Goal: Task Accomplishment & Management: Complete application form

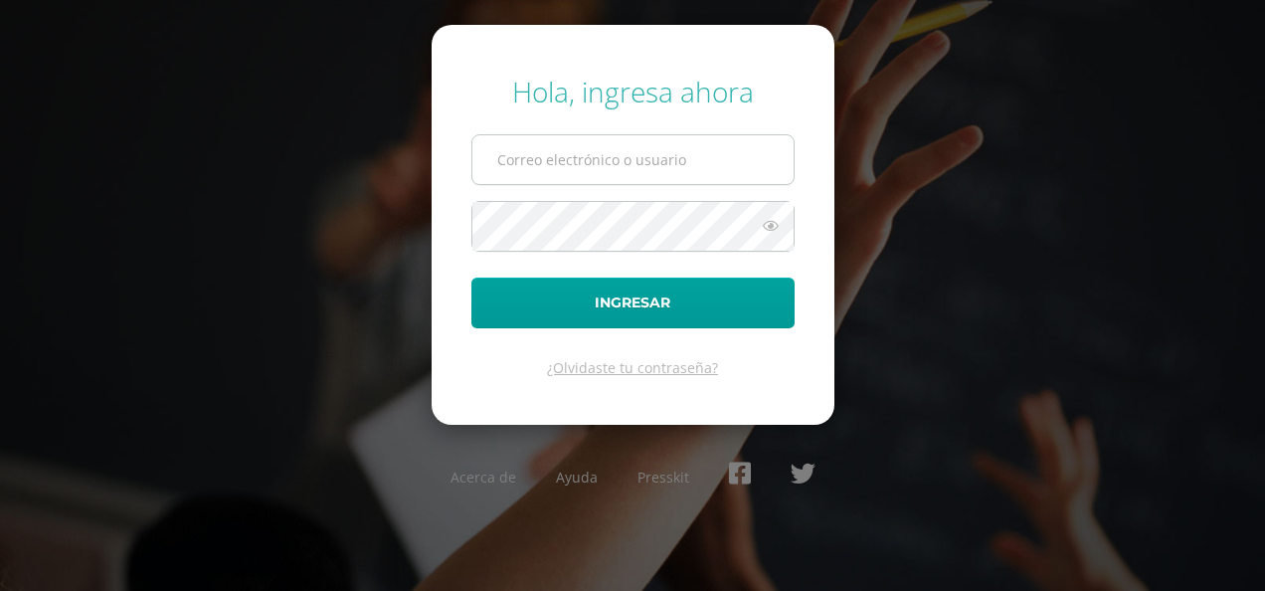
type input "rimola.paola@gmail.com"
click at [641, 171] on input "rimola.paola@gmail.com" at bounding box center [632, 159] width 321 height 49
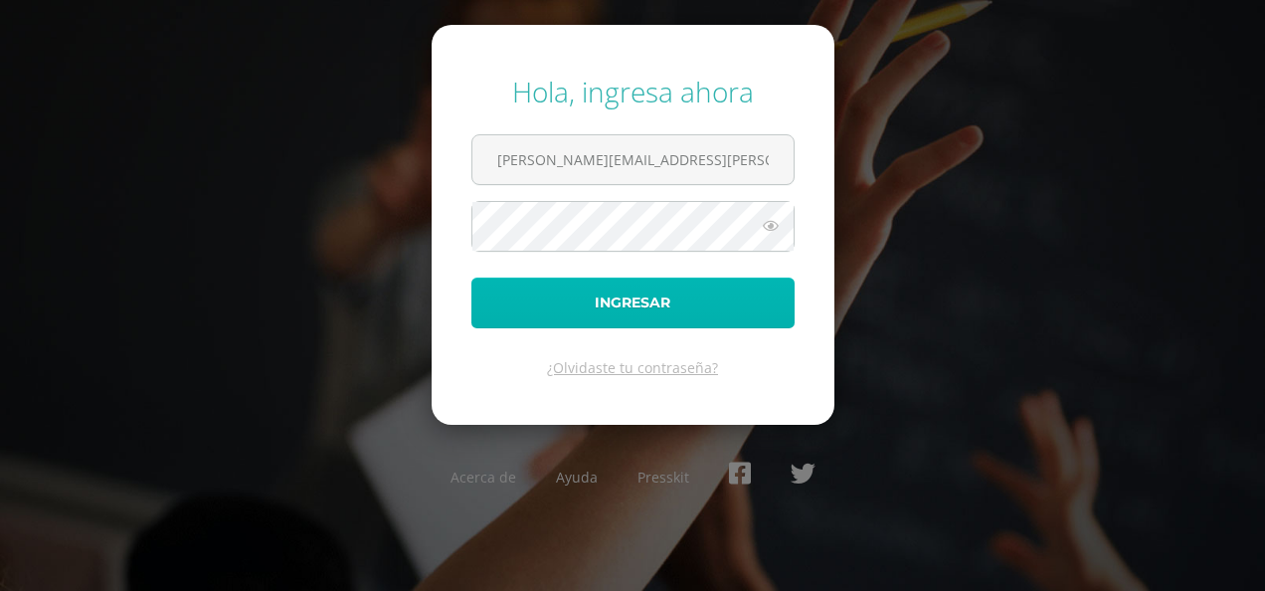
click at [496, 304] on button "Ingresar" at bounding box center [632, 302] width 323 height 51
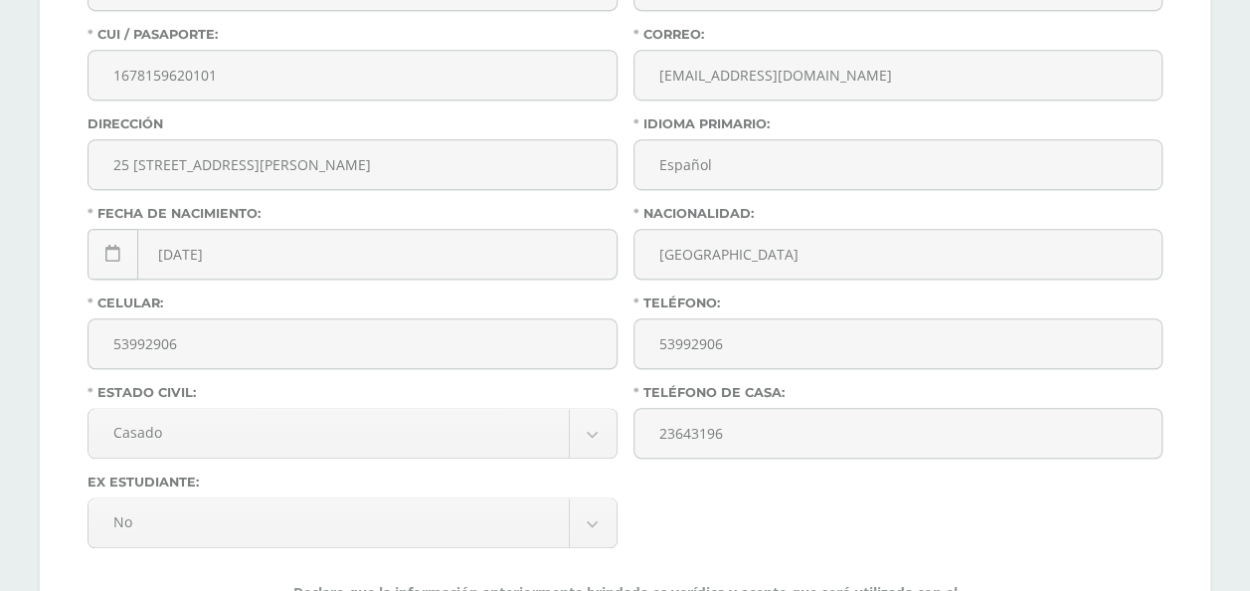
scroll to position [696, 0]
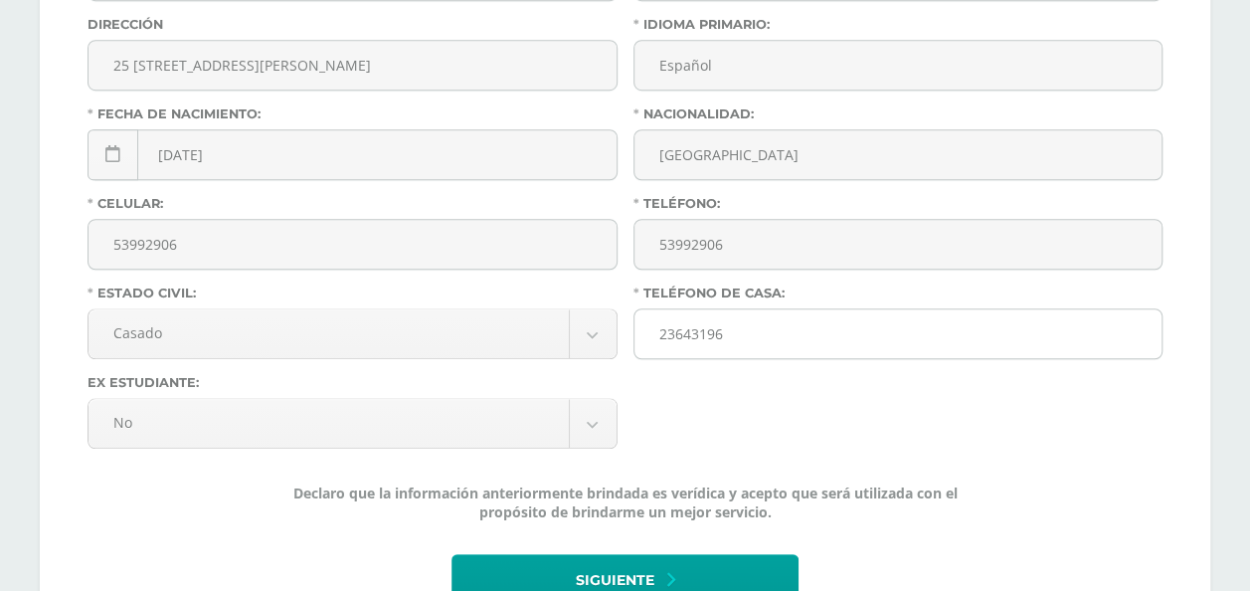
click at [652, 332] on input "23643196" at bounding box center [898, 333] width 528 height 49
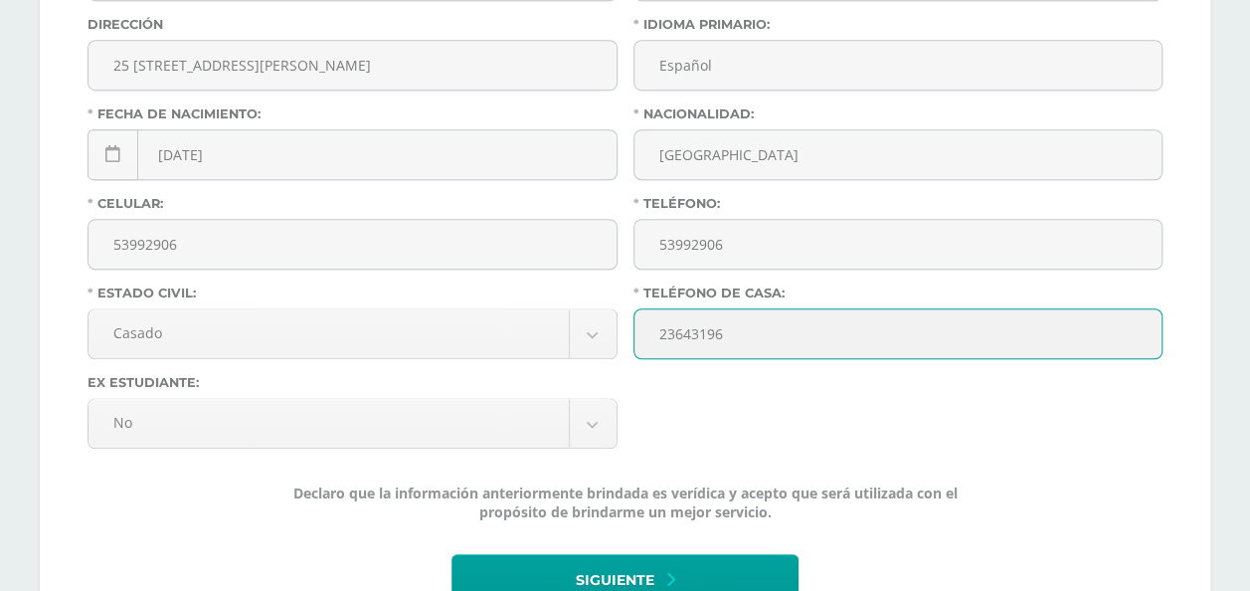
drag, startPoint x: 750, startPoint y: 329, endPoint x: 637, endPoint y: 340, distance: 112.9
click at [637, 340] on input "23643196" at bounding box center [898, 333] width 528 height 49
type input "22212327"
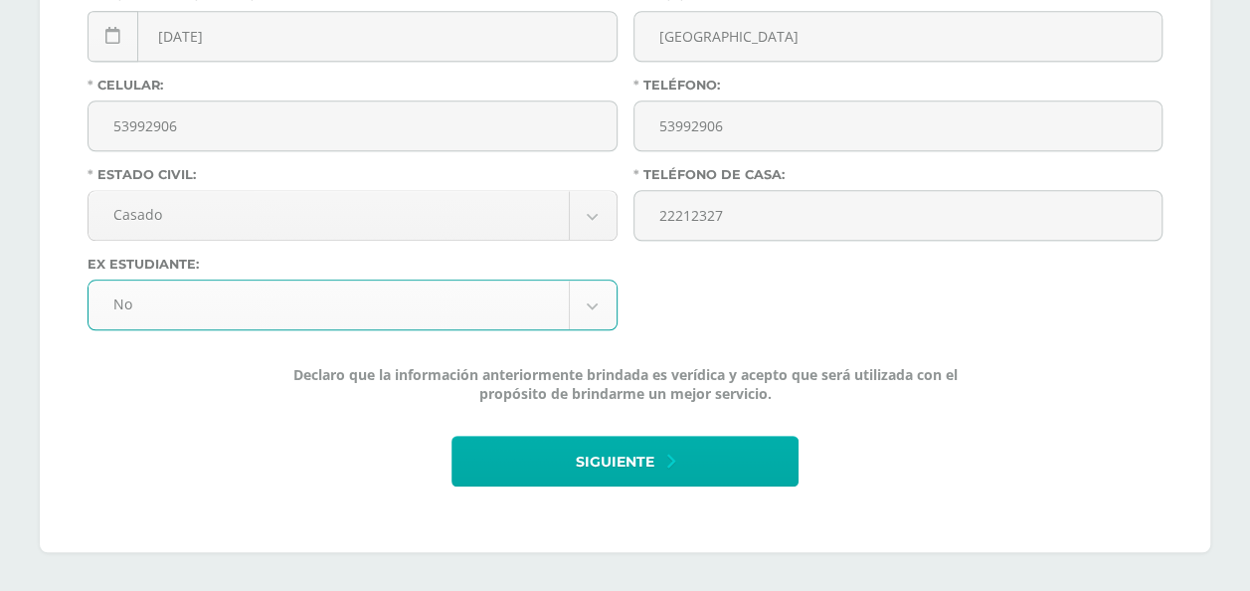
scroll to position [815, 0]
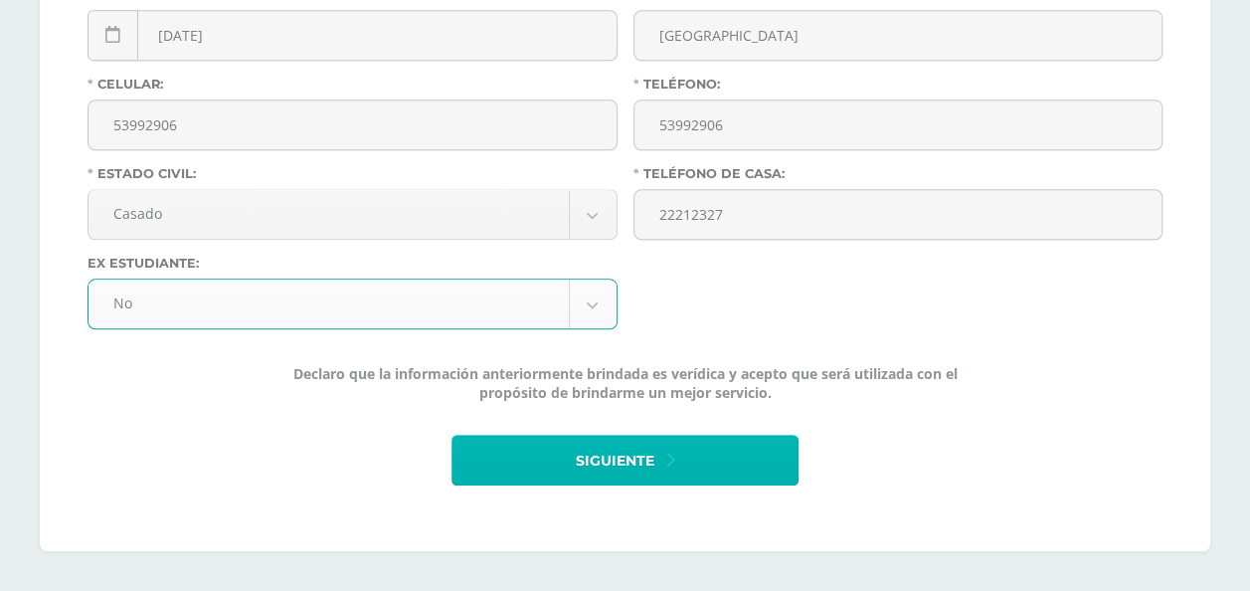
click at [647, 453] on span "Siguiente" at bounding box center [615, 461] width 79 height 49
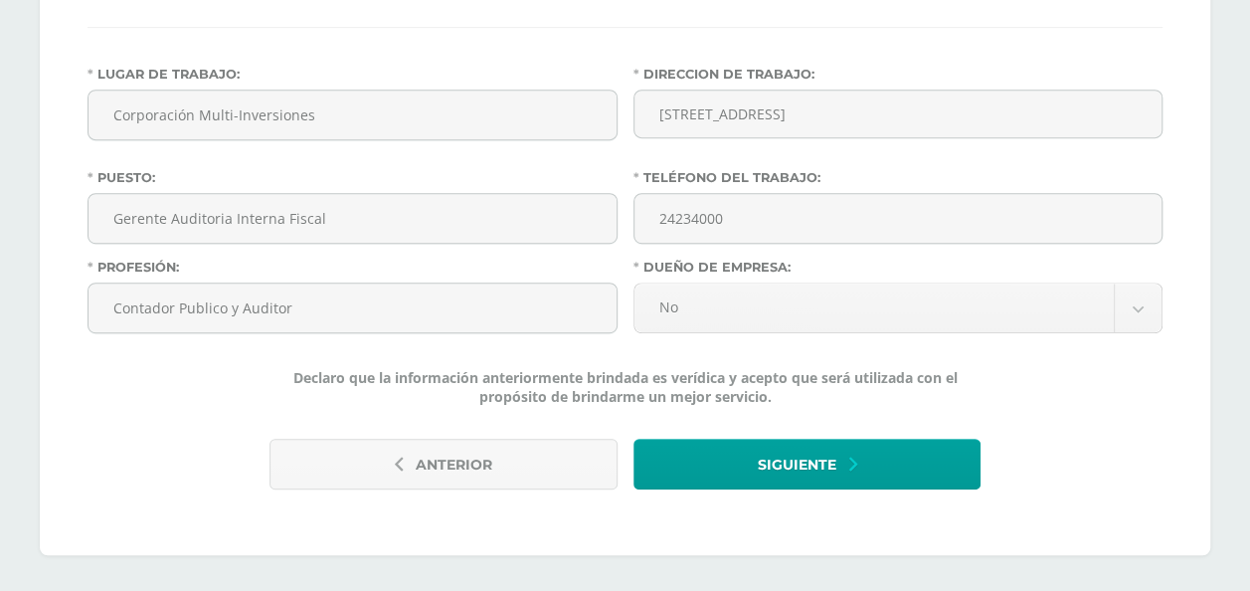
scroll to position [470, 0]
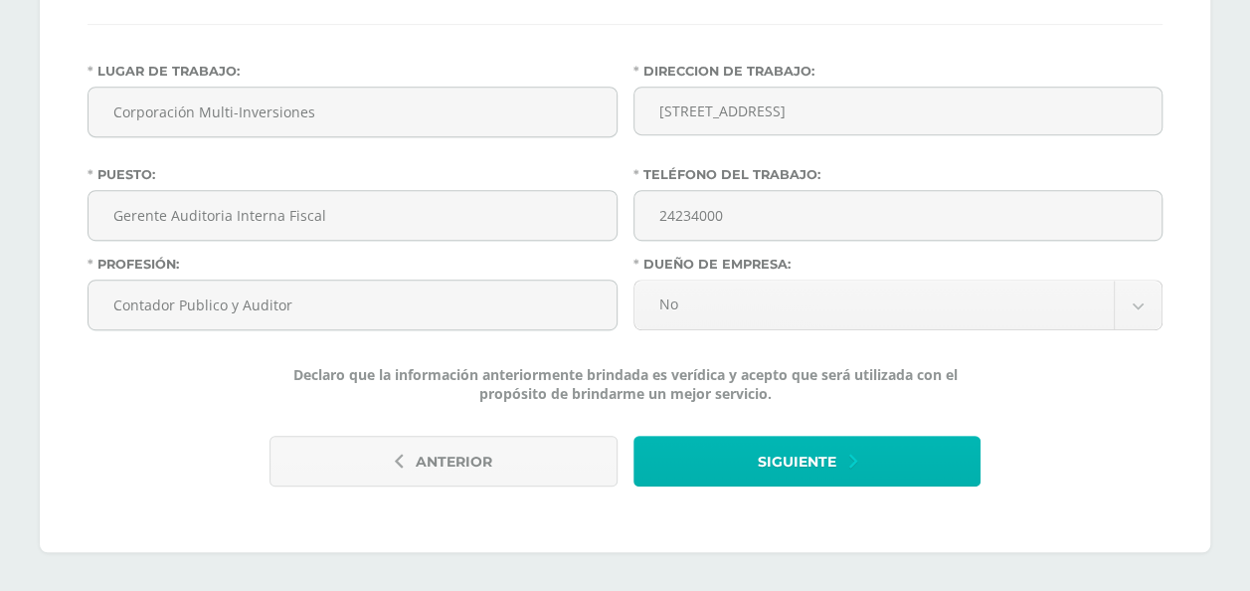
click at [774, 453] on span "Siguiente" at bounding box center [796, 462] width 79 height 49
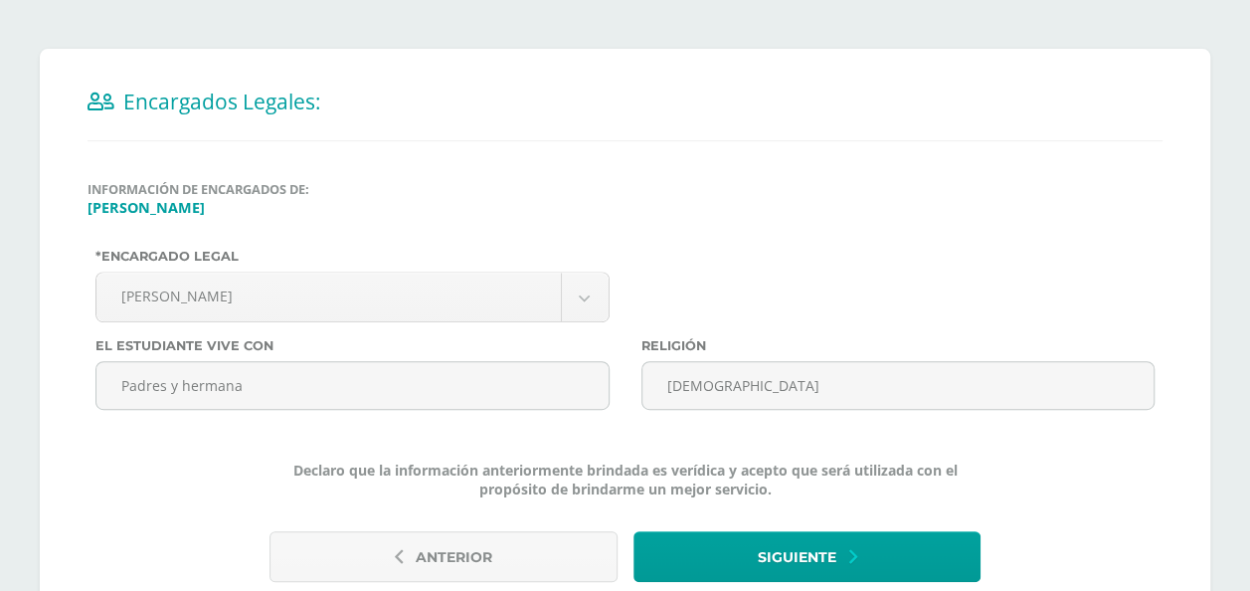
scroll to position [398, 0]
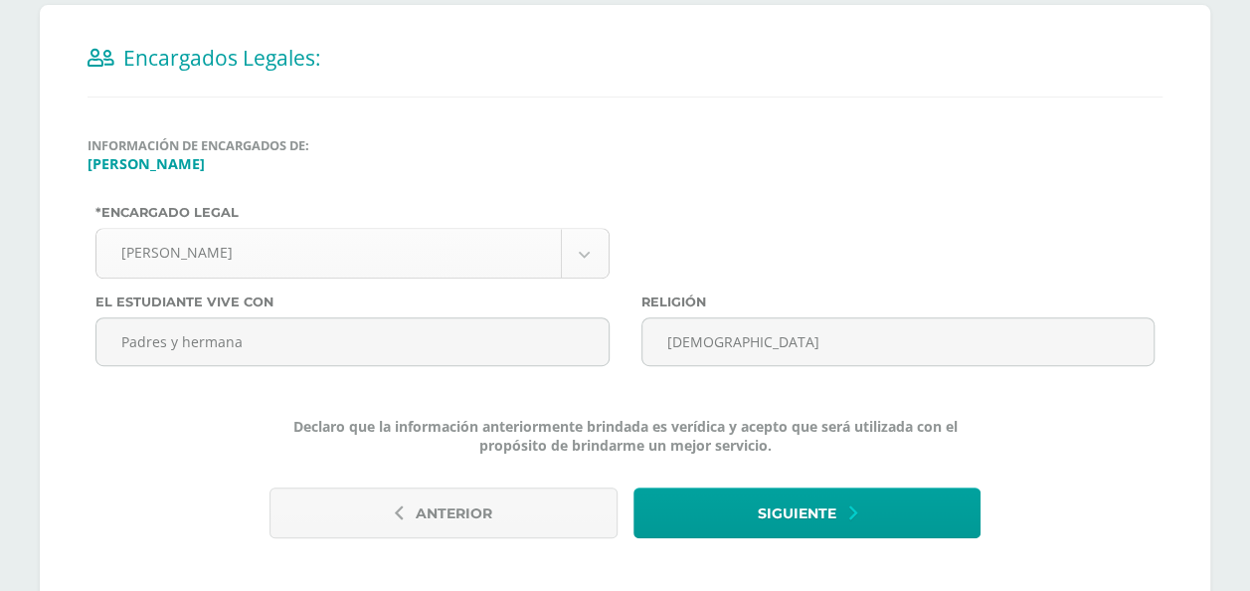
click at [594, 261] on body "Antes de continuar Actualiza tu Información Asegurate que todos tus datos sean …" at bounding box center [625, 122] width 1250 height 1041
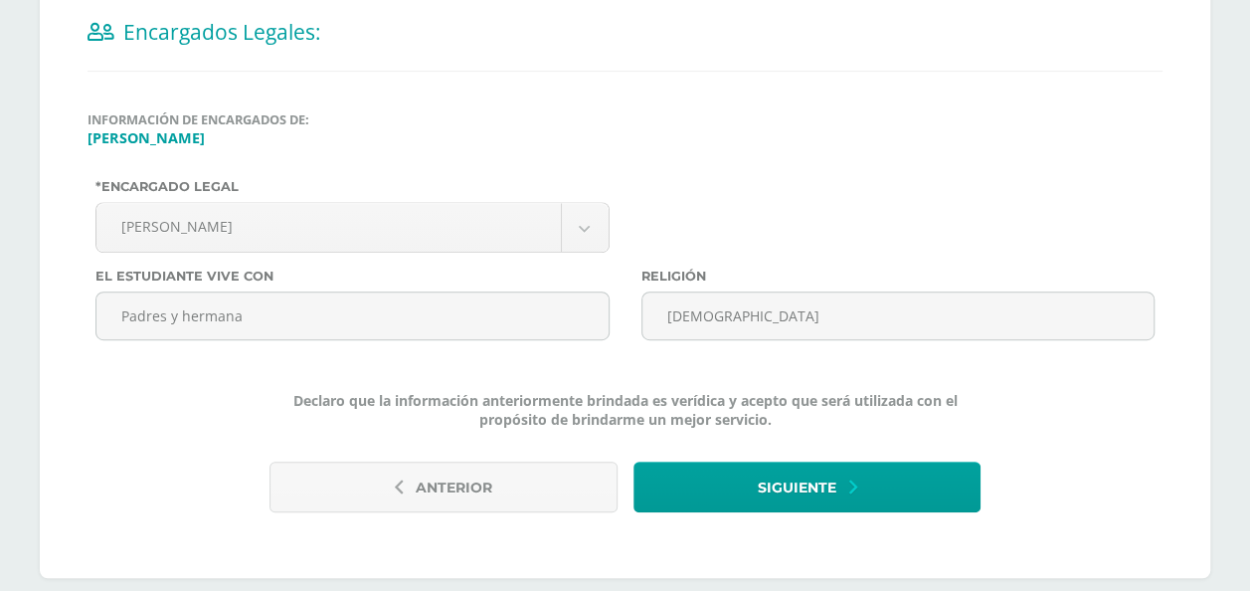
scroll to position [449, 0]
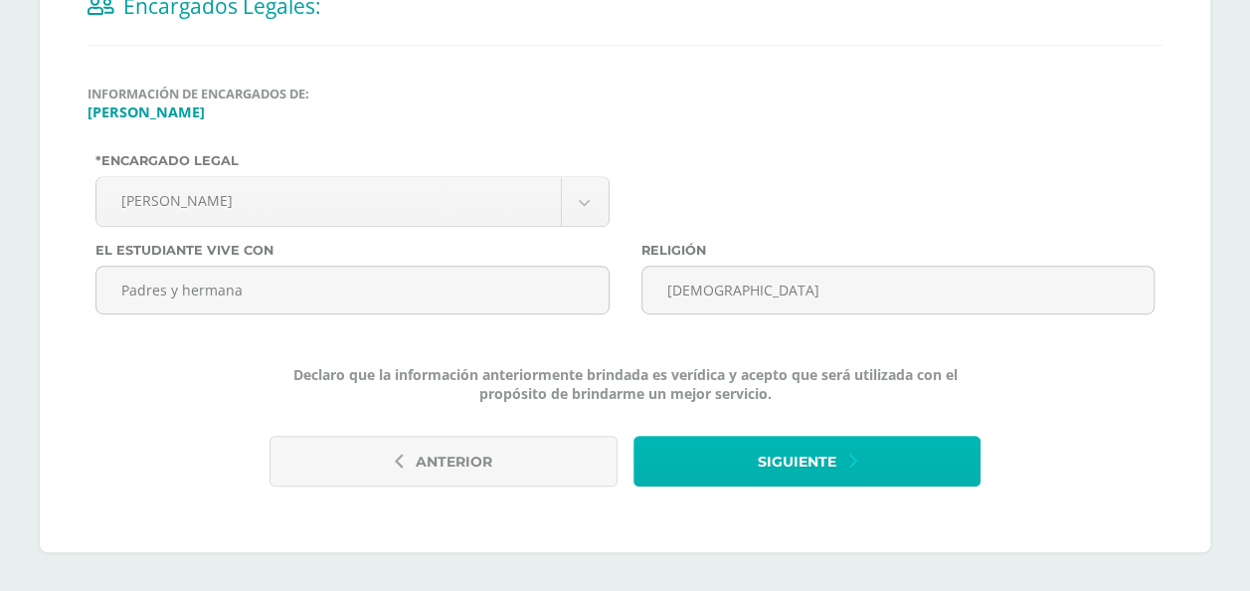
click at [768, 438] on span "Siguiente" at bounding box center [796, 462] width 79 height 49
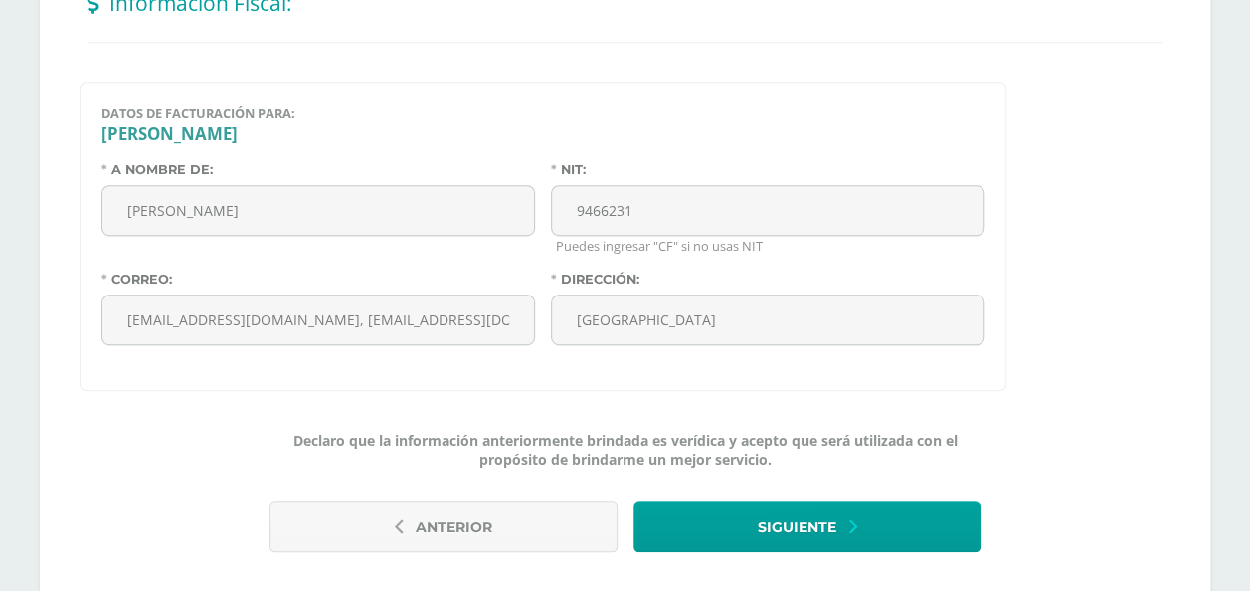
scroll to position [497, 0]
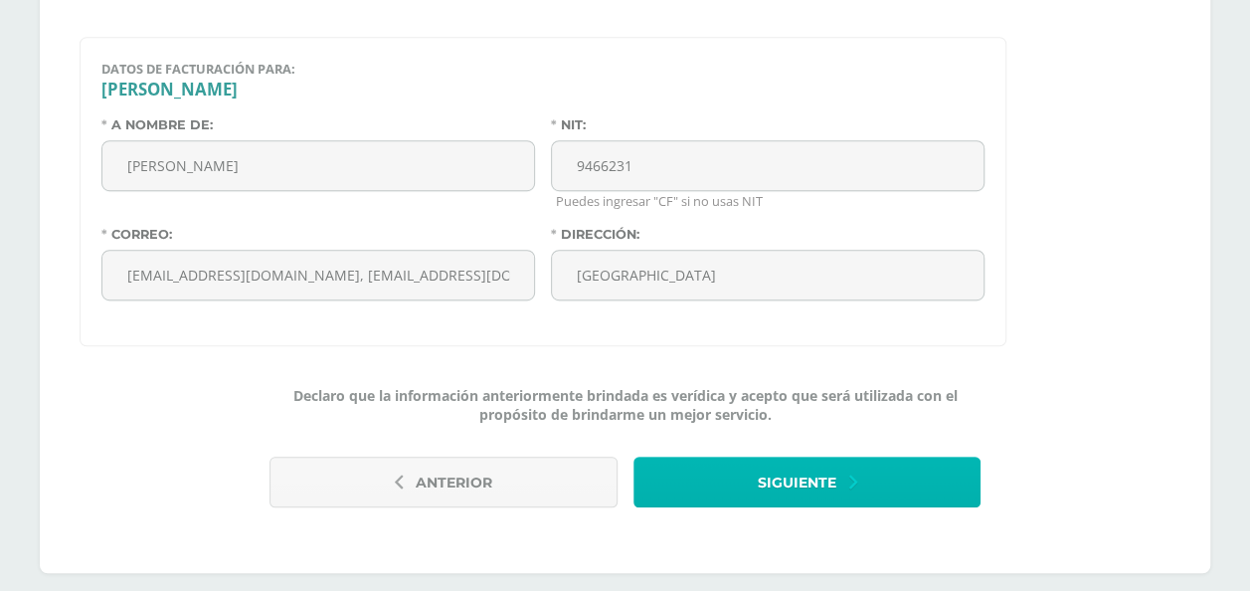
click at [768, 465] on span "Siguiente" at bounding box center [796, 482] width 79 height 49
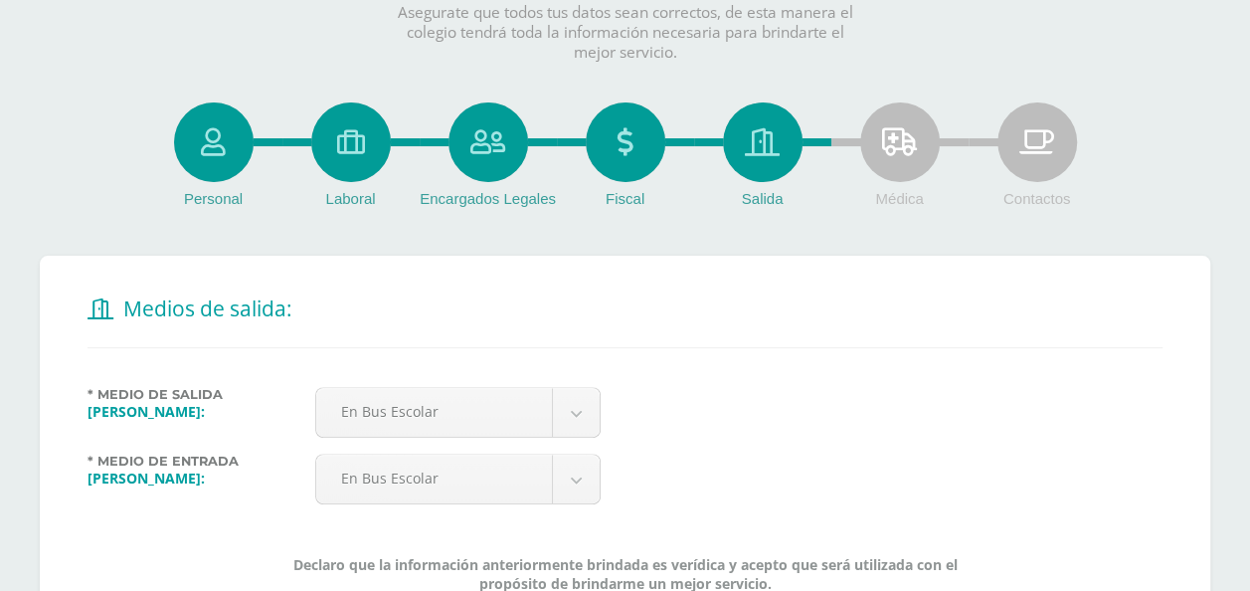
scroll to position [298, 0]
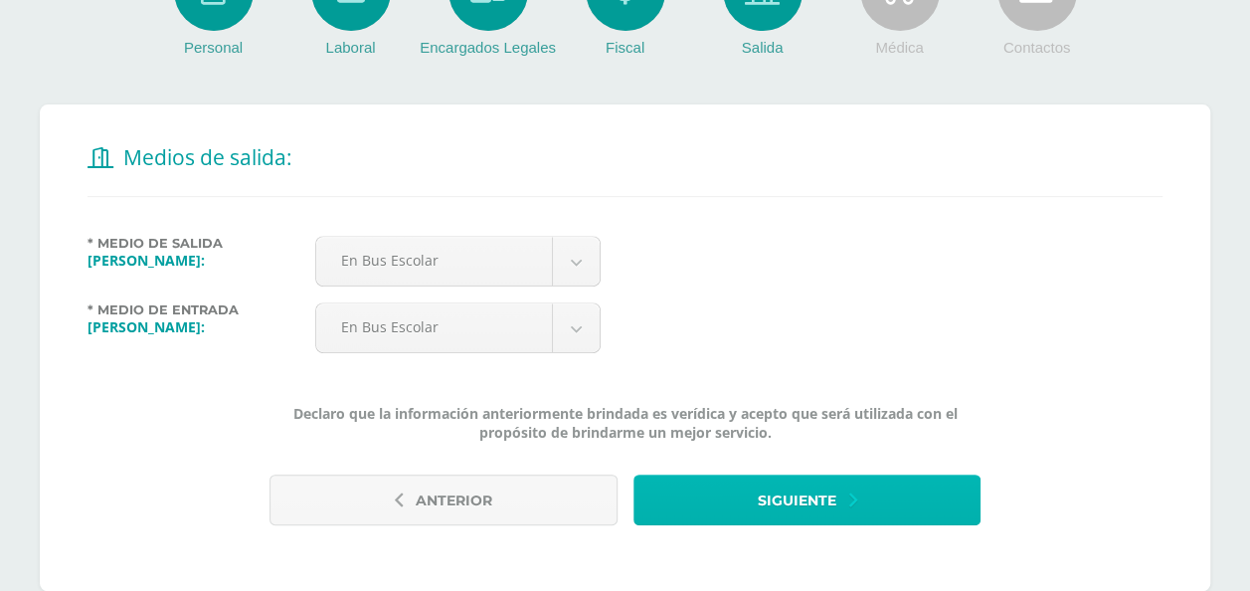
click at [776, 493] on span "Siguiente" at bounding box center [796, 500] width 79 height 49
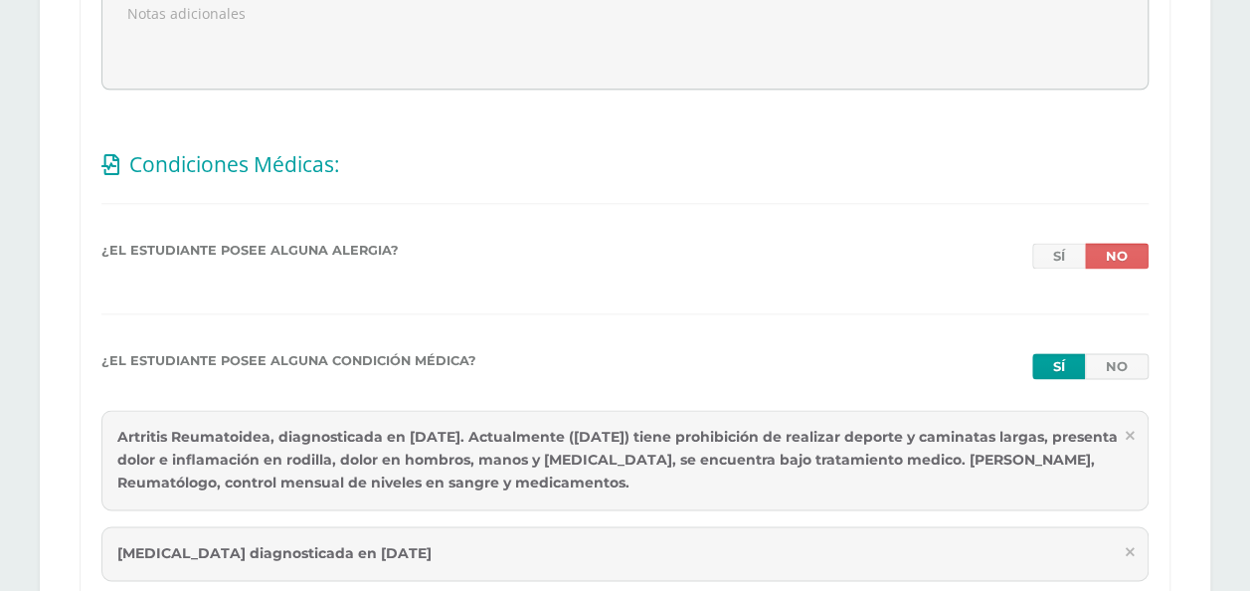
scroll to position [1392, 0]
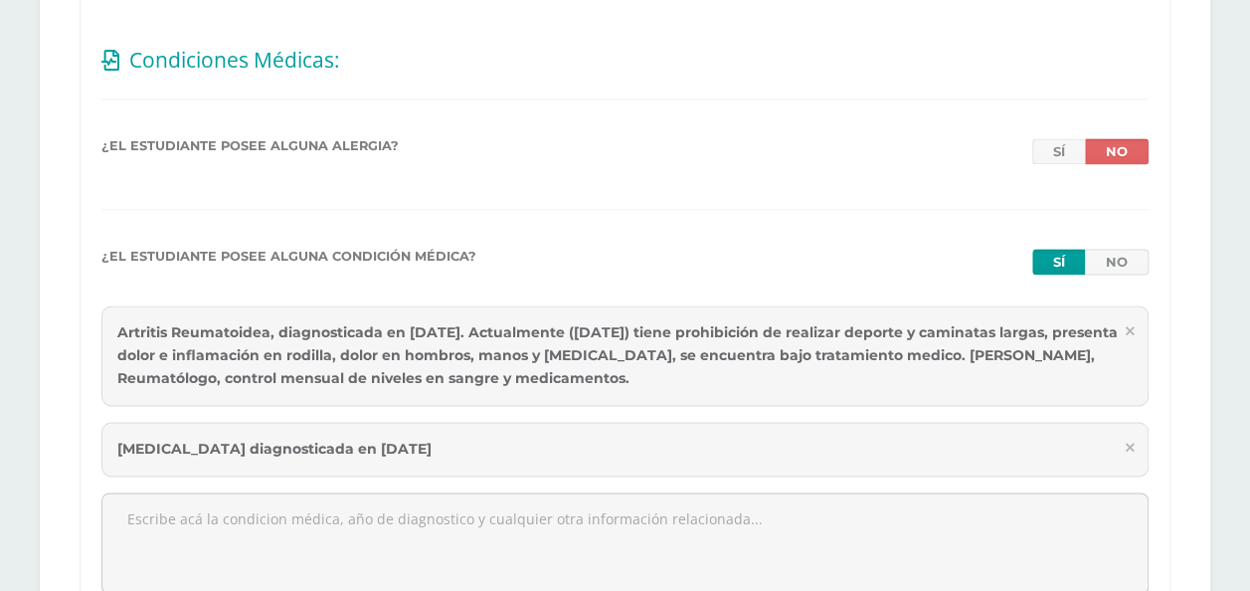
click at [513, 330] on div "Artritis Reumatoidea, diagnosticada en [DATE]. Actualmente ([DATE]) tiene prohi…" at bounding box center [624, 355] width 1047 height 100
click at [504, 328] on div "Artritis Reumatoidea, diagnosticada en [DATE]. Actualmente ([DATE]) tiene prohi…" at bounding box center [624, 355] width 1047 height 100
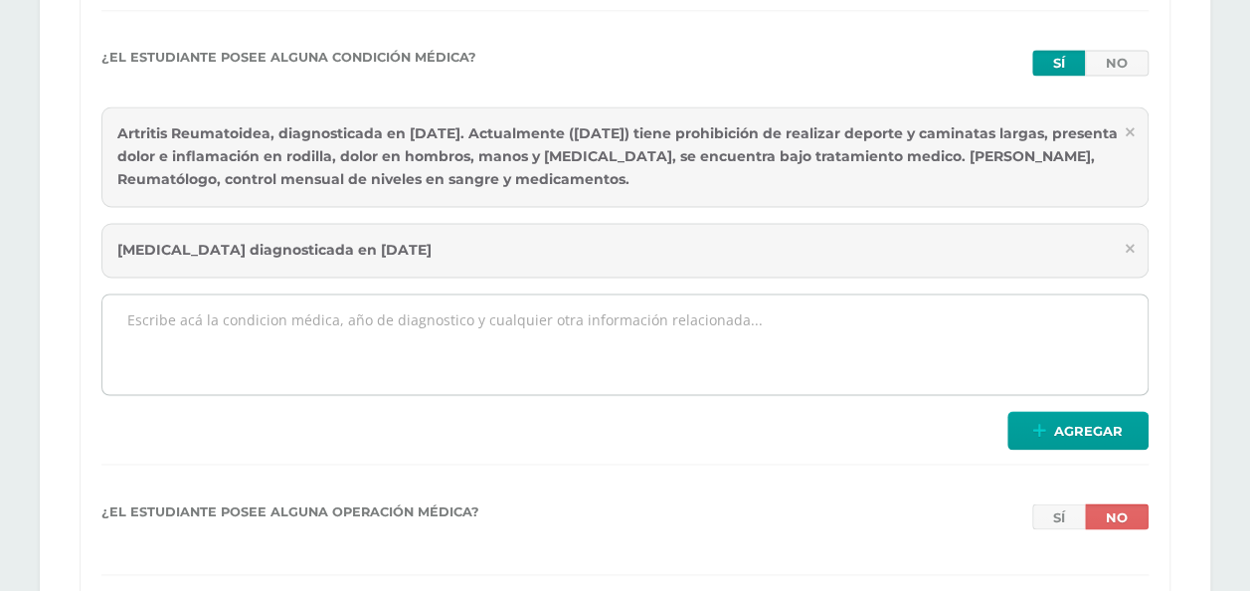
scroll to position [1492, 0]
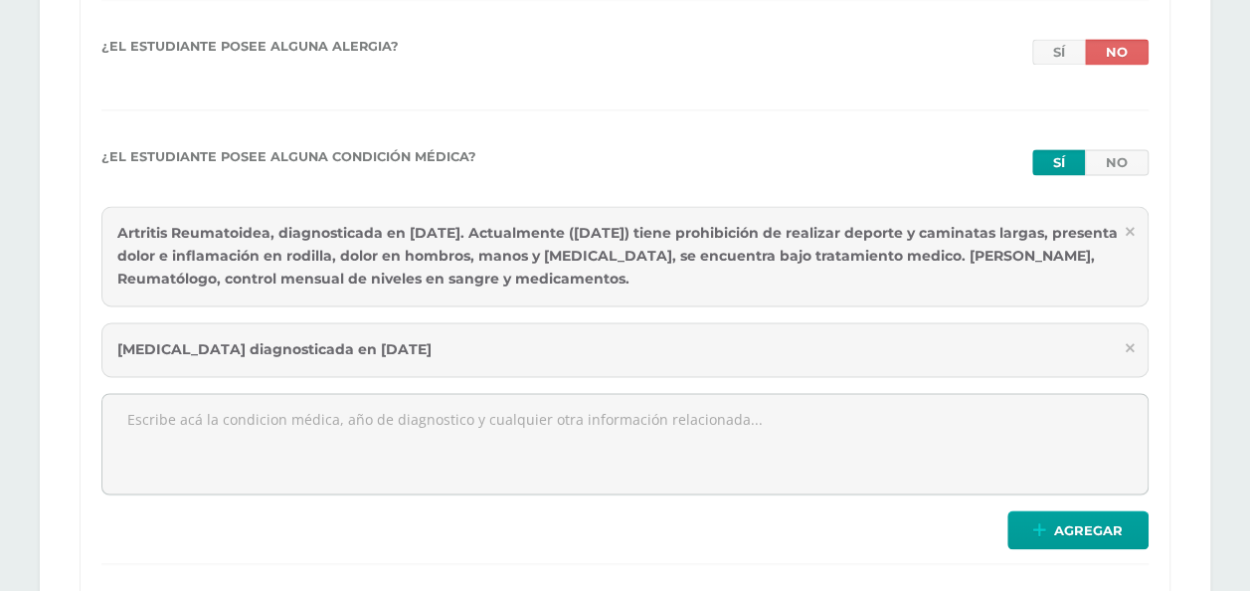
click at [587, 268] on div "Artritis Reumatoidea, diagnosticada en enero 2025. Actualmente (enero 2025) tie…" at bounding box center [624, 256] width 1047 height 100
click at [587, 254] on div "Artritis Reumatoidea, diagnosticada en enero 2025. Actualmente (enero 2025) tie…" at bounding box center [624, 256] width 1047 height 100
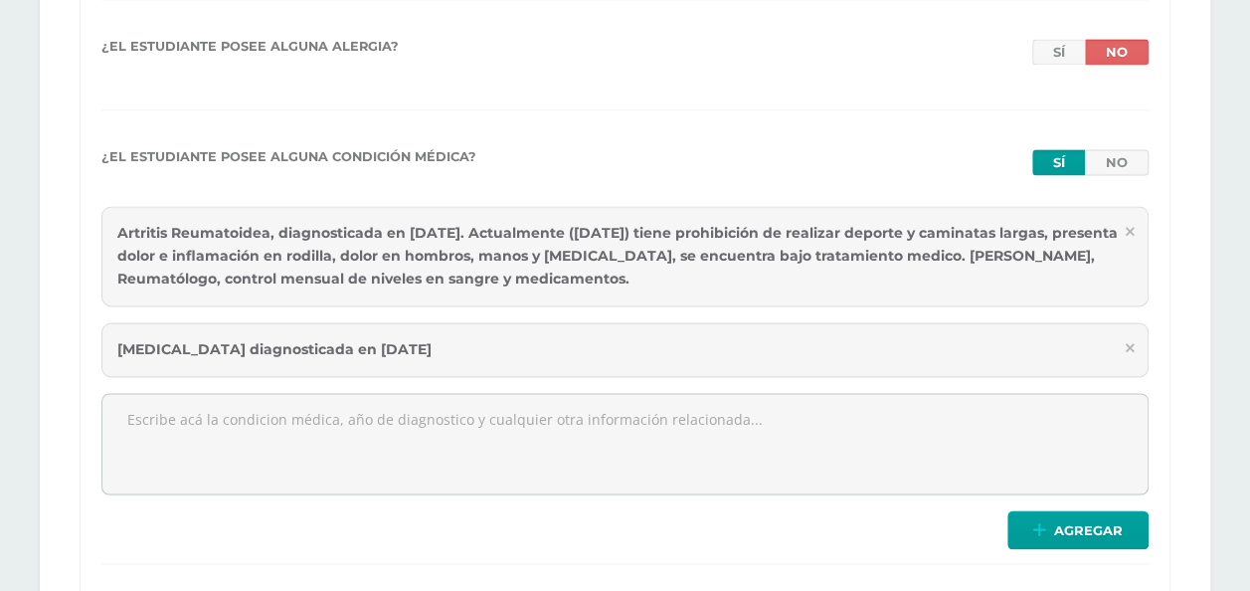
drag, startPoint x: 587, startPoint y: 253, endPoint x: 559, endPoint y: 251, distance: 27.9
click at [559, 251] on div "Artritis Reumatoidea, diagnosticada en enero 2025. Actualmente (enero 2025) tie…" at bounding box center [624, 256] width 1047 height 100
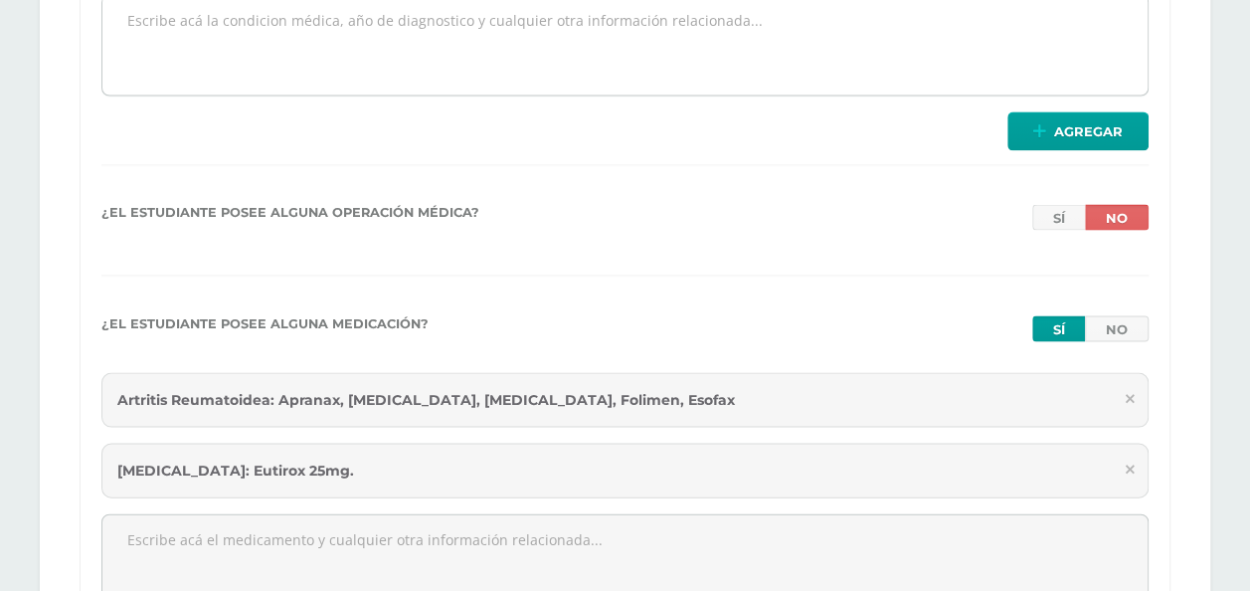
scroll to position [2088, 0]
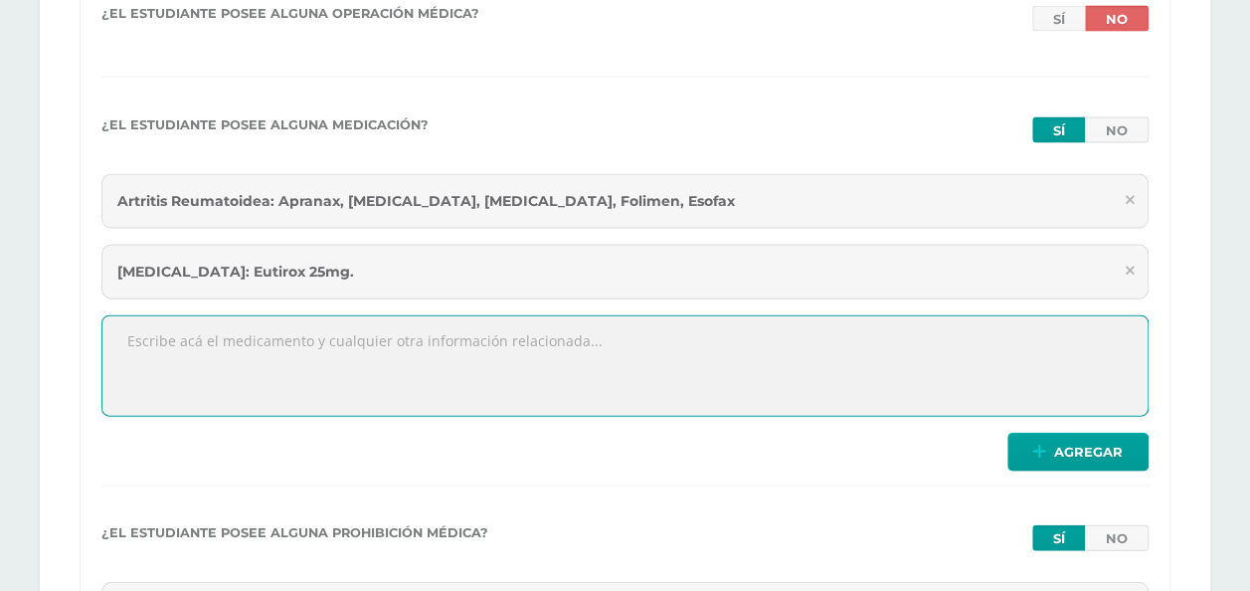
click at [328, 349] on textarea at bounding box center [624, 365] width 1045 height 99
click at [266, 337] on textarea "Leflunomida 20mg" at bounding box center [624, 365] width 1045 height 99
type textarea "Leflunomida 20mg"
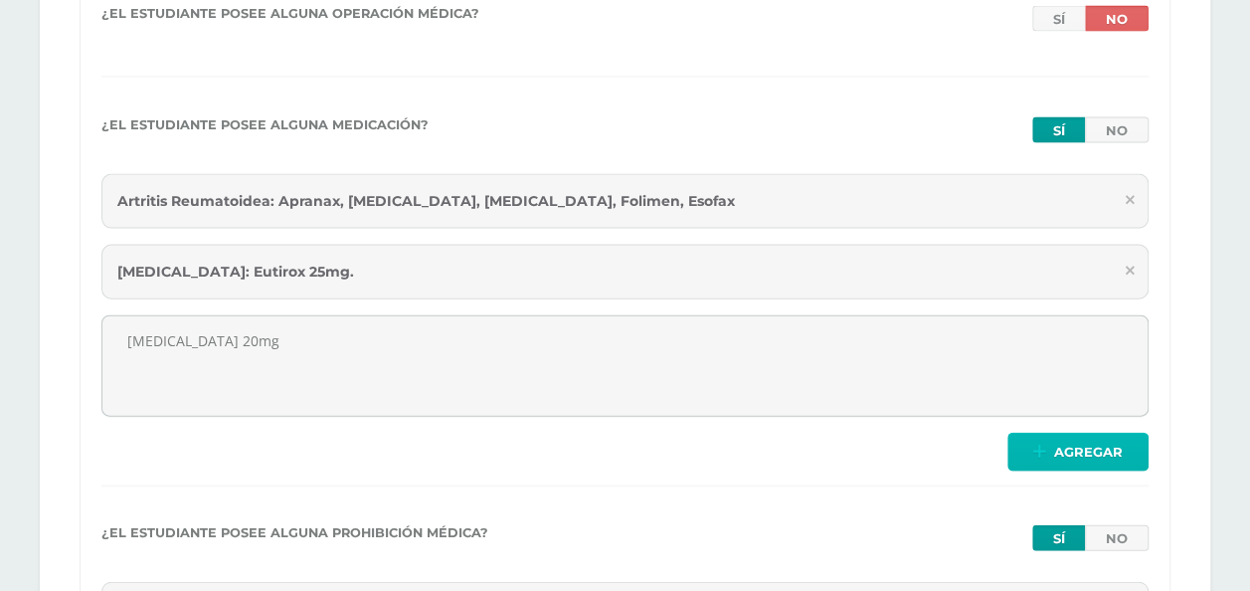
click at [1072, 440] on span "Agregar" at bounding box center [1088, 452] width 69 height 37
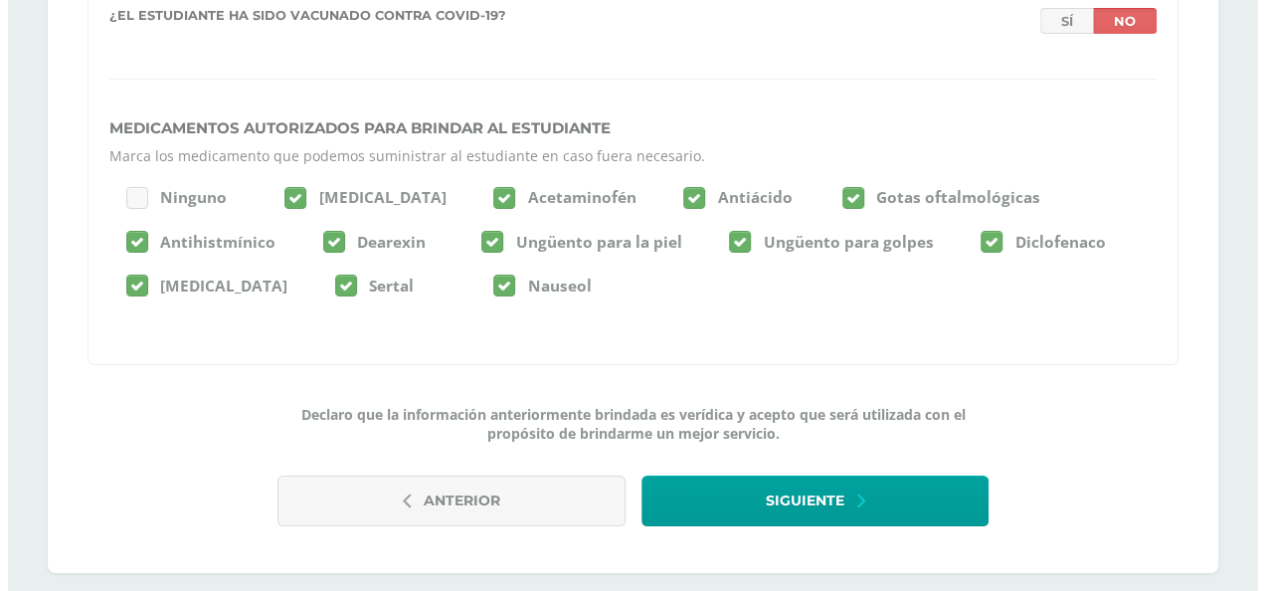
scroll to position [3479, 0]
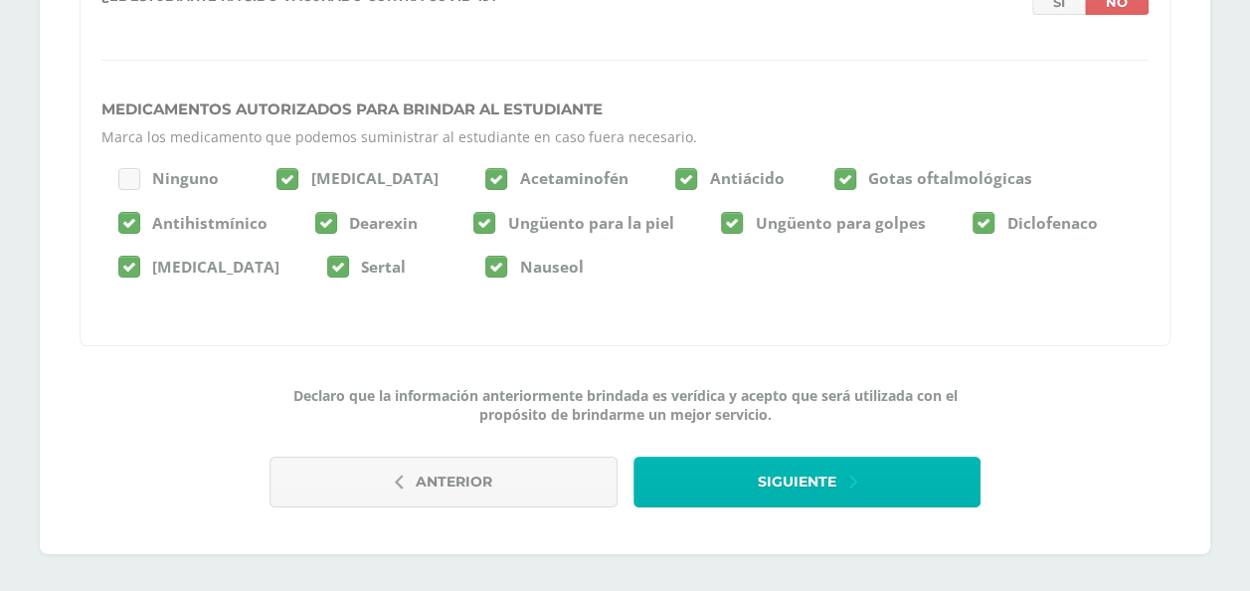
click at [773, 457] on span "Siguiente" at bounding box center [796, 481] width 79 height 49
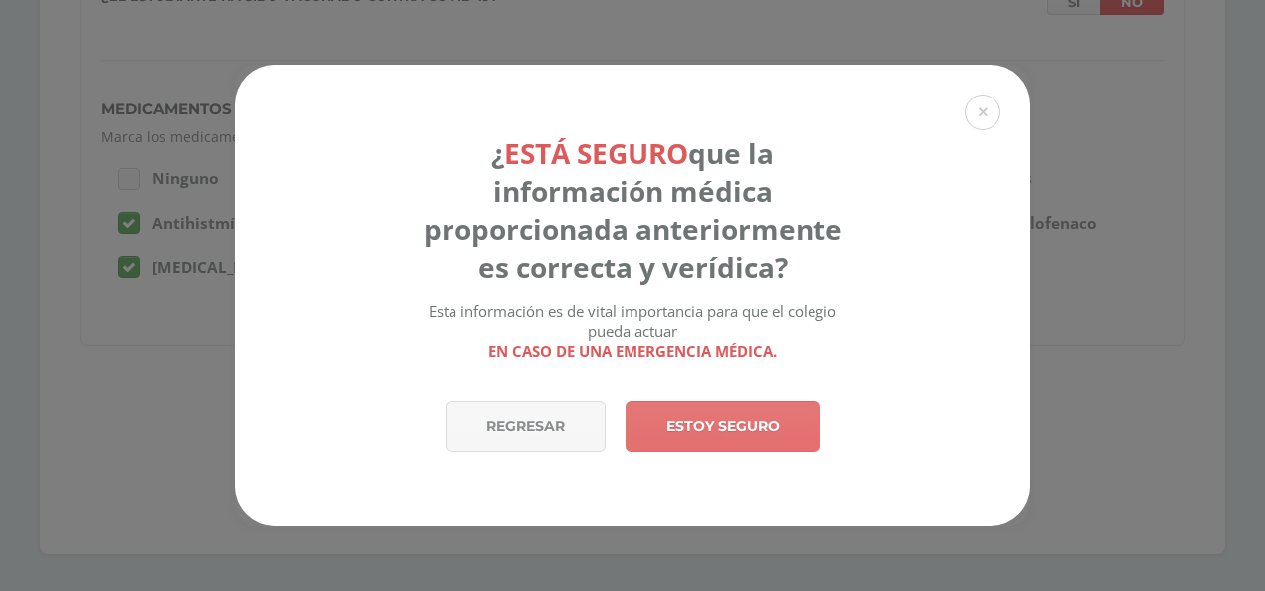
click at [752, 427] on link "Estoy seguro" at bounding box center [722, 426] width 195 height 51
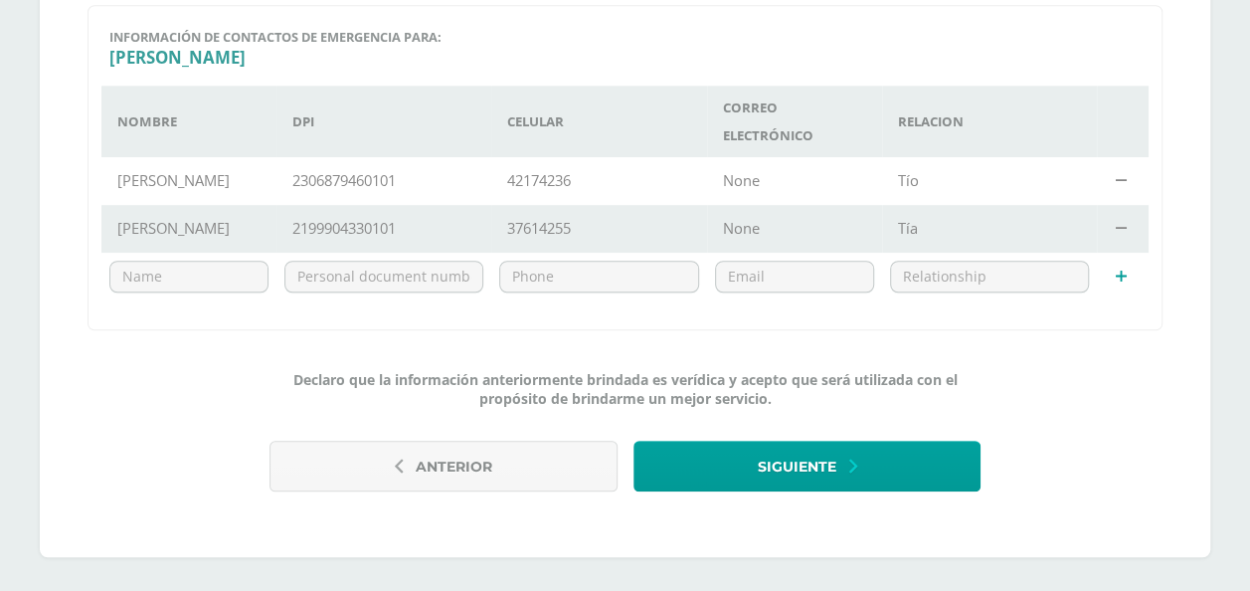
scroll to position [601, 0]
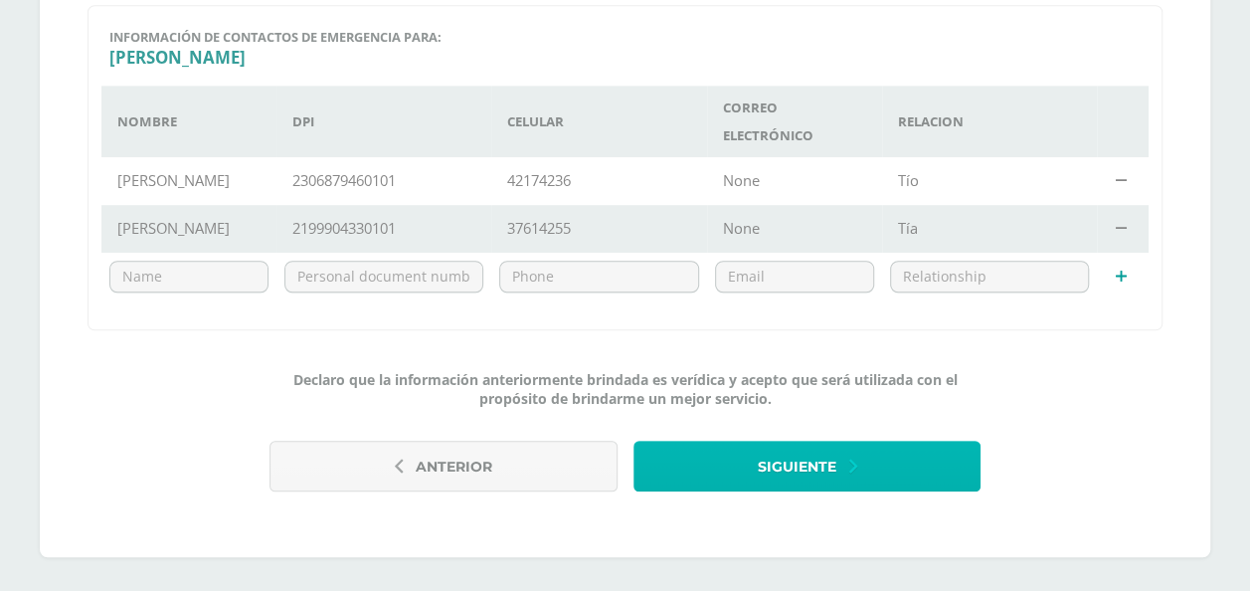
click at [754, 469] on button "Siguiente" at bounding box center [807, 466] width 348 height 51
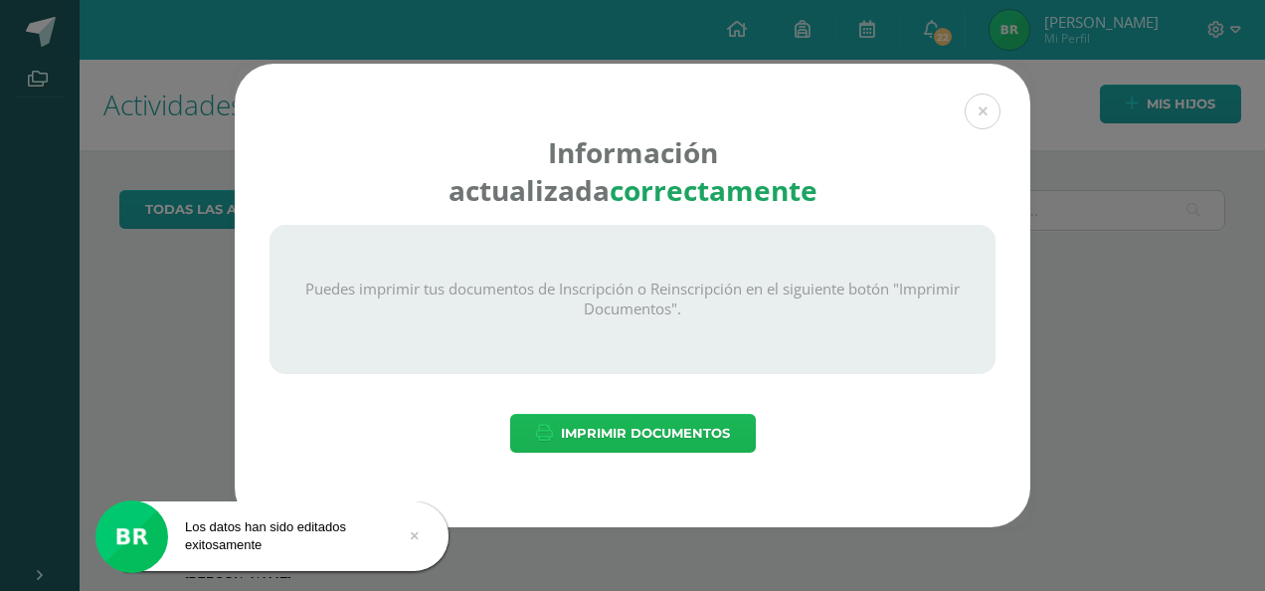
click at [684, 430] on span "Imprimir Documentos" at bounding box center [645, 433] width 169 height 37
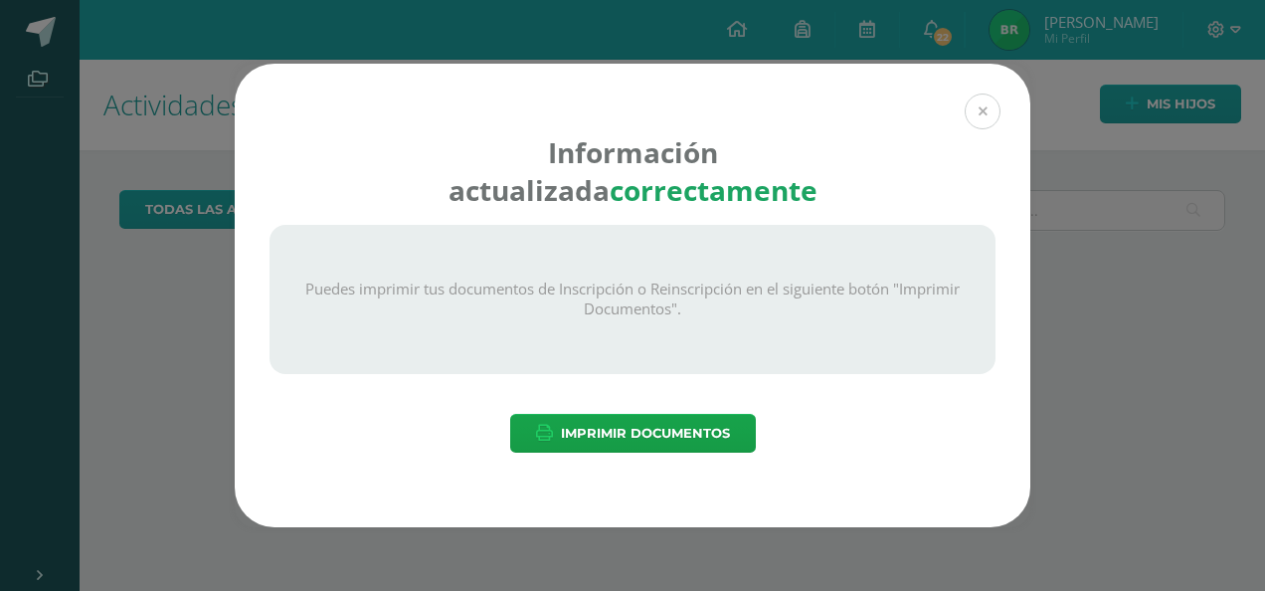
click at [977, 109] on button at bounding box center [983, 111] width 36 height 36
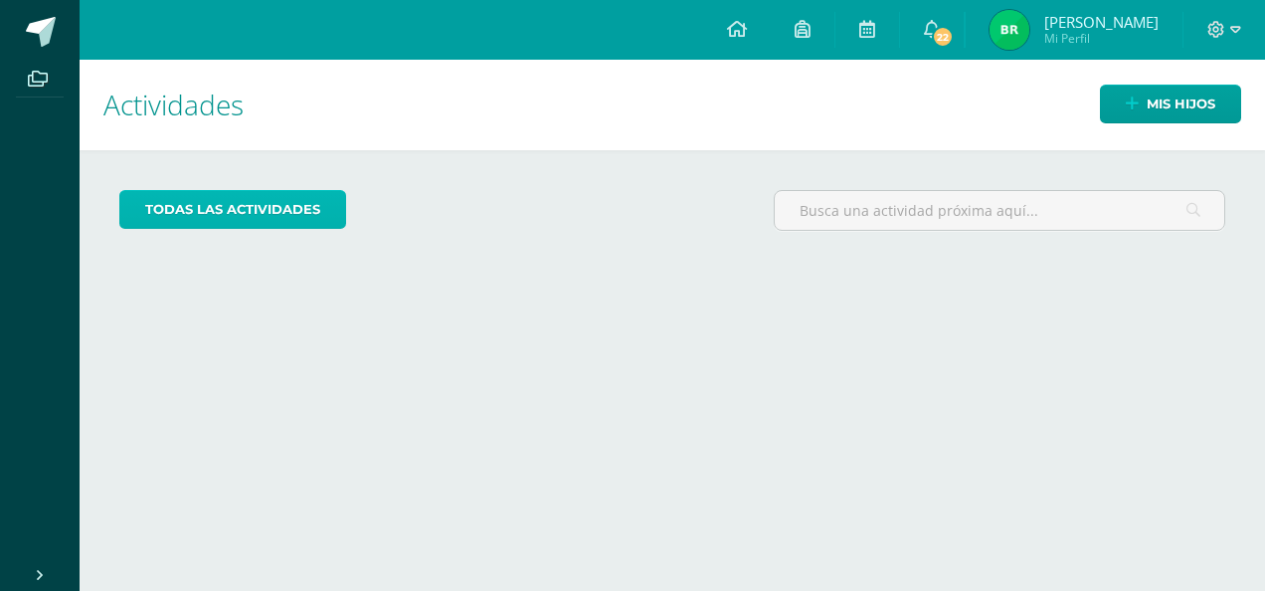
click at [257, 203] on link "todas las Actividades" at bounding box center [232, 209] width 227 height 39
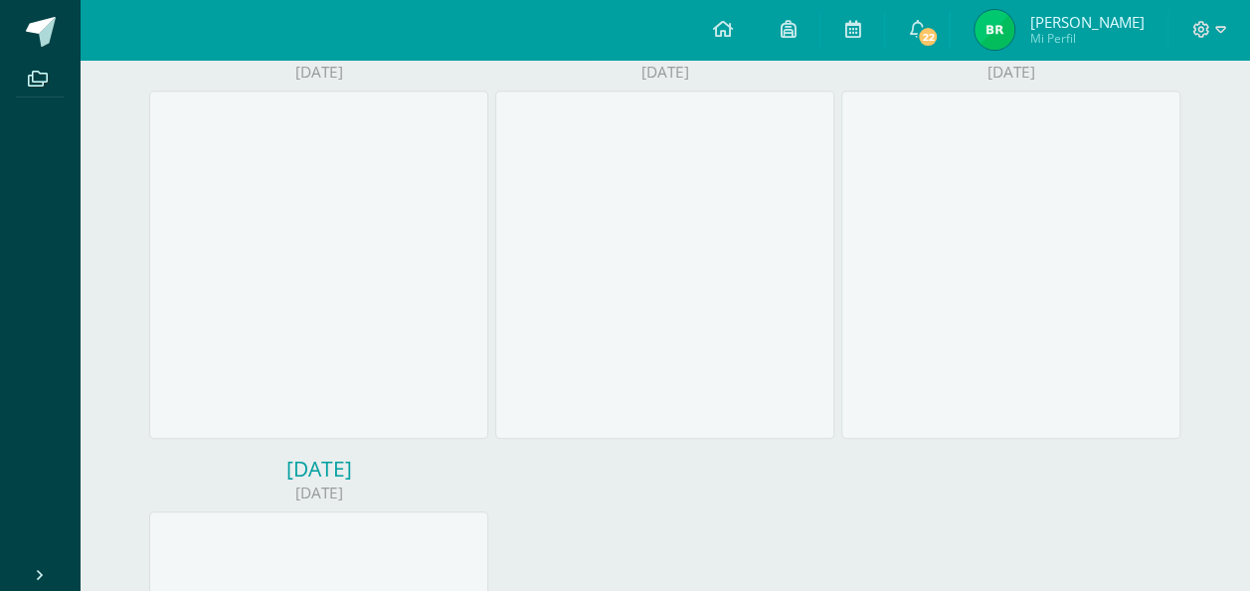
scroll to position [796, 0]
